Goal: Navigation & Orientation: Find specific page/section

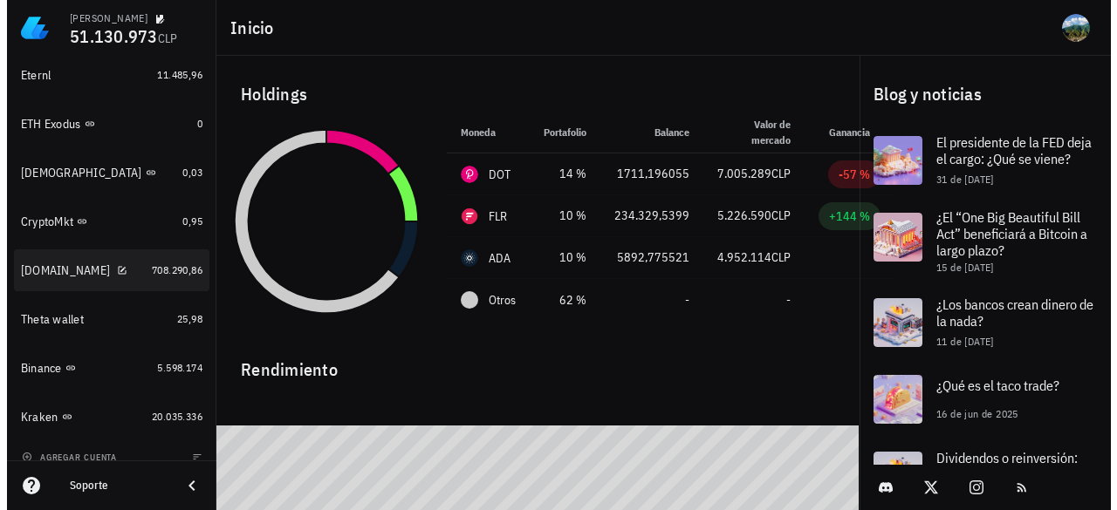
scroll to position [1532, 0]
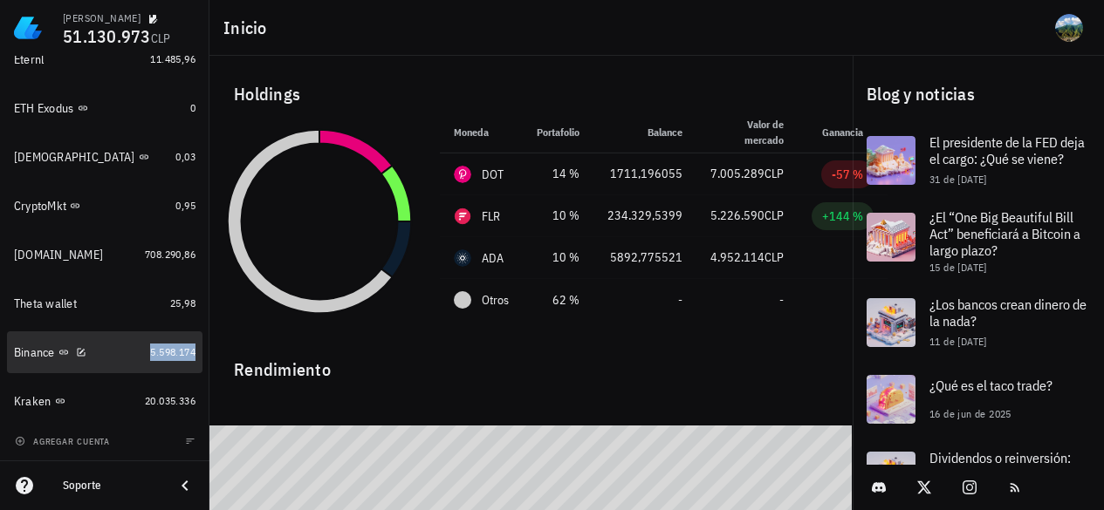
click at [160, 358] on span "5.598.174" at bounding box center [172, 352] width 45 height 13
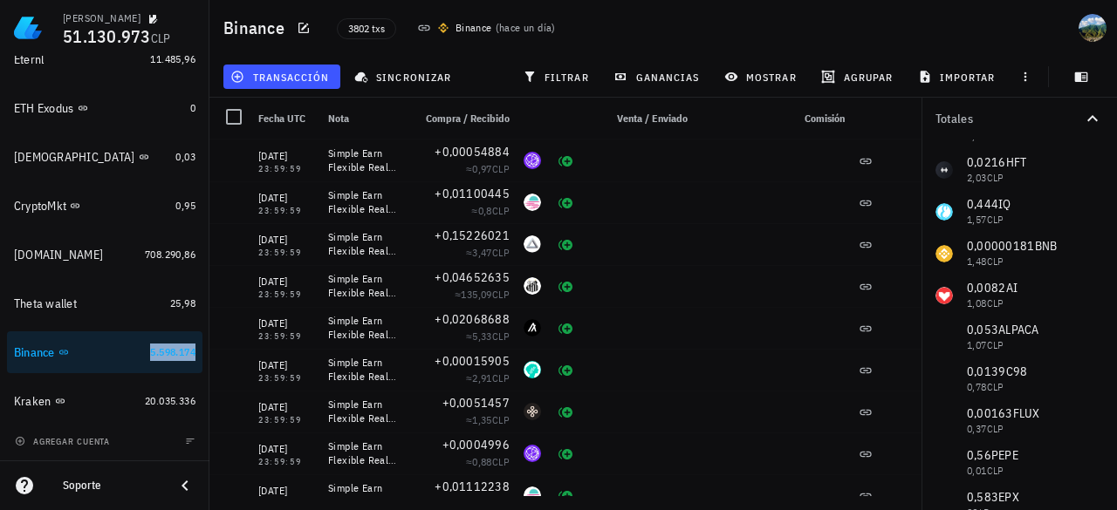
scroll to position [960, 0]
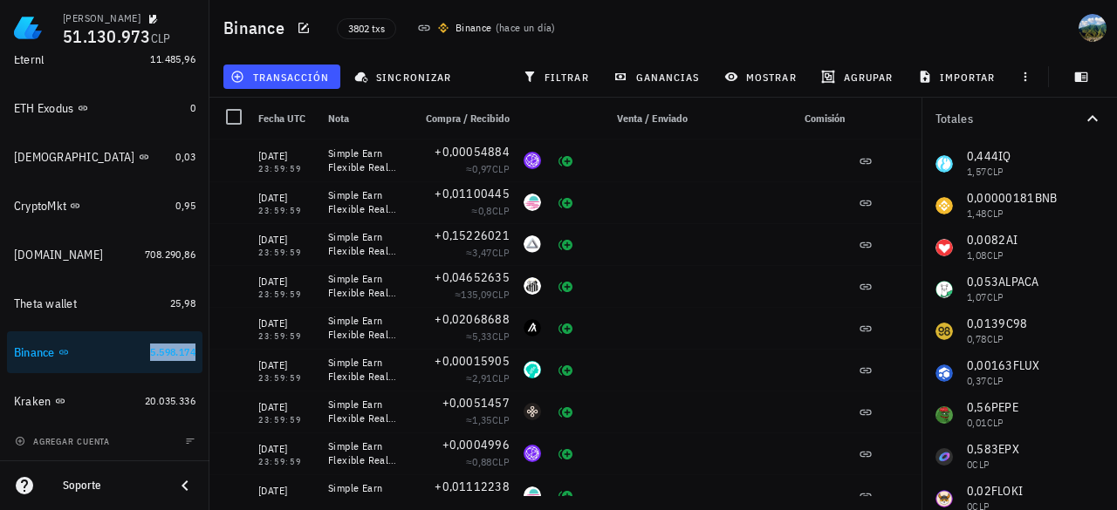
click at [184, 484] on icon at bounding box center [185, 486] width 6 height 10
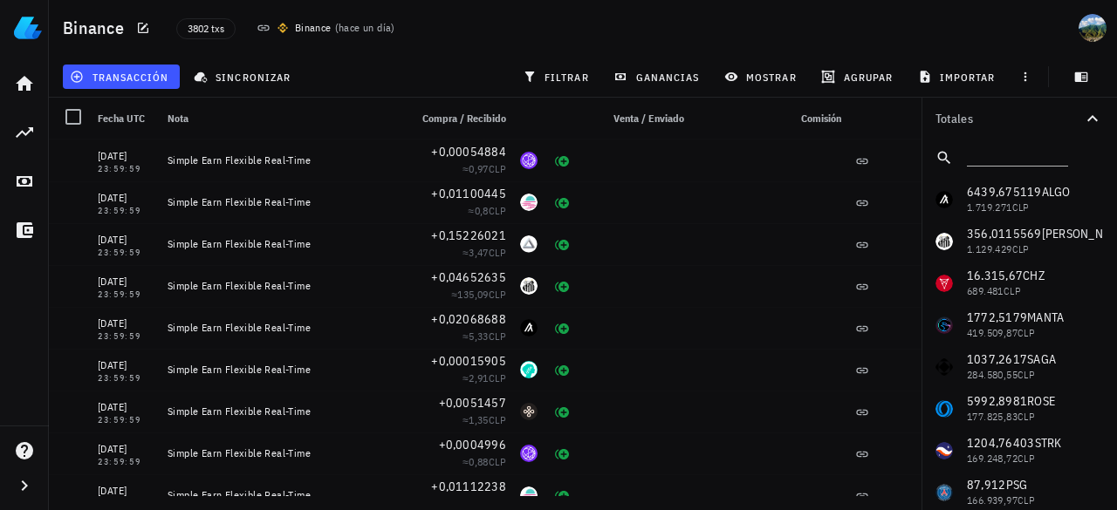
scroll to position [0, 0]
click at [24, 485] on icon "button" at bounding box center [24, 486] width 21 height 21
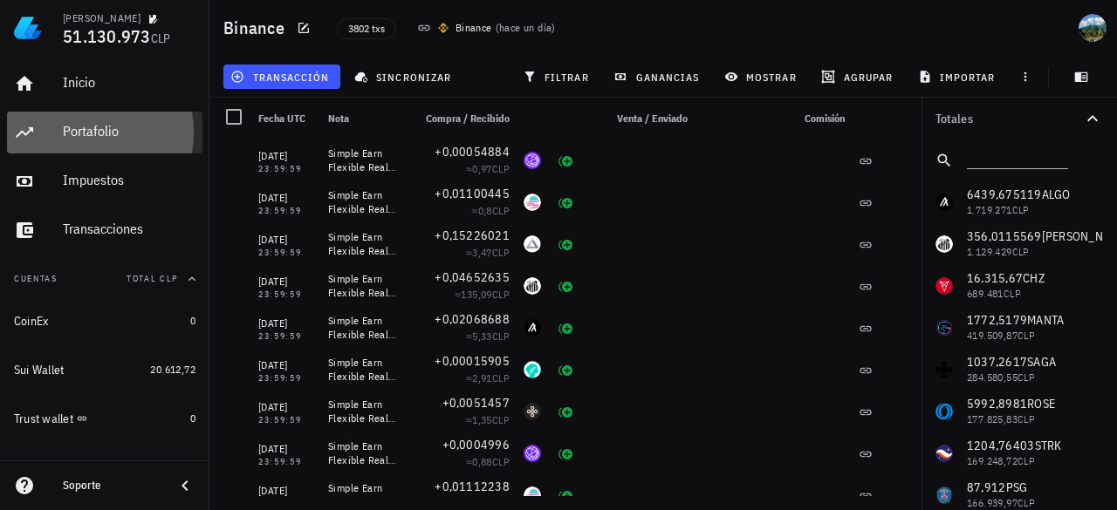
click at [129, 131] on div "Portafolio" at bounding box center [129, 131] width 133 height 17
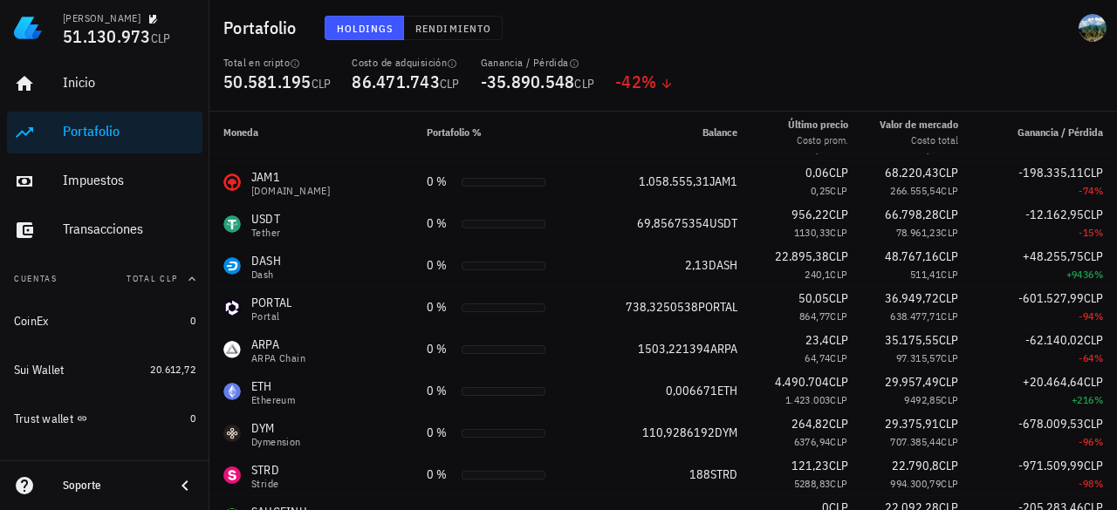
scroll to position [1833, 0]
